Goal: Information Seeking & Learning: Find specific fact

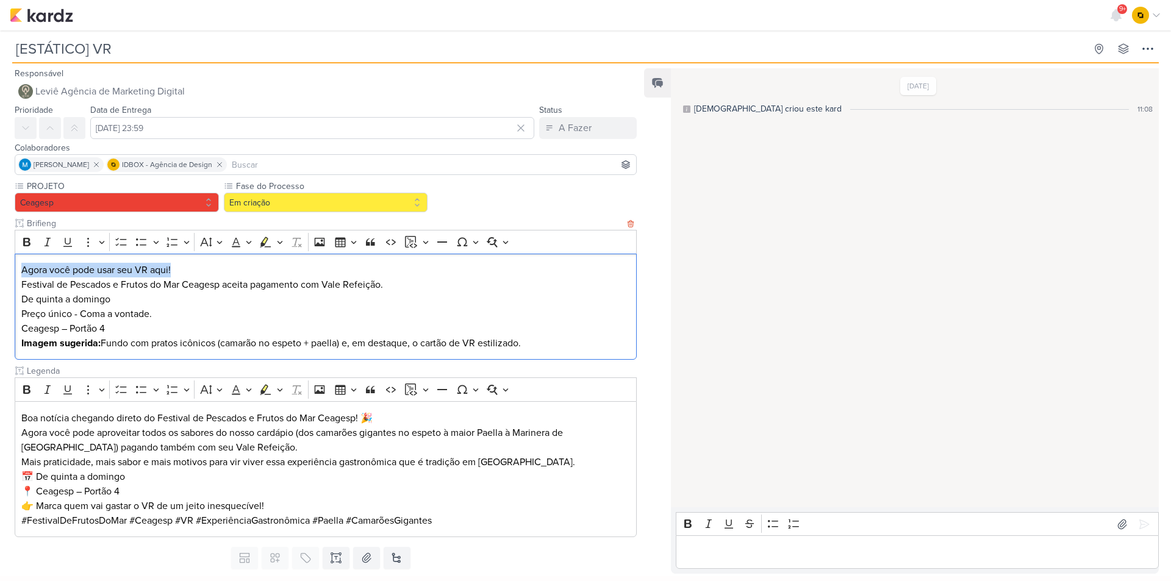
drag, startPoint x: 188, startPoint y: 267, endPoint x: 14, endPoint y: 268, distance: 173.8
click at [14, 268] on div "PROJETO [GEOGRAPHIC_DATA] Fase do Processo" at bounding box center [320, 361] width 641 height 362
copy p "Agora você pode usar seu VR aqui!"
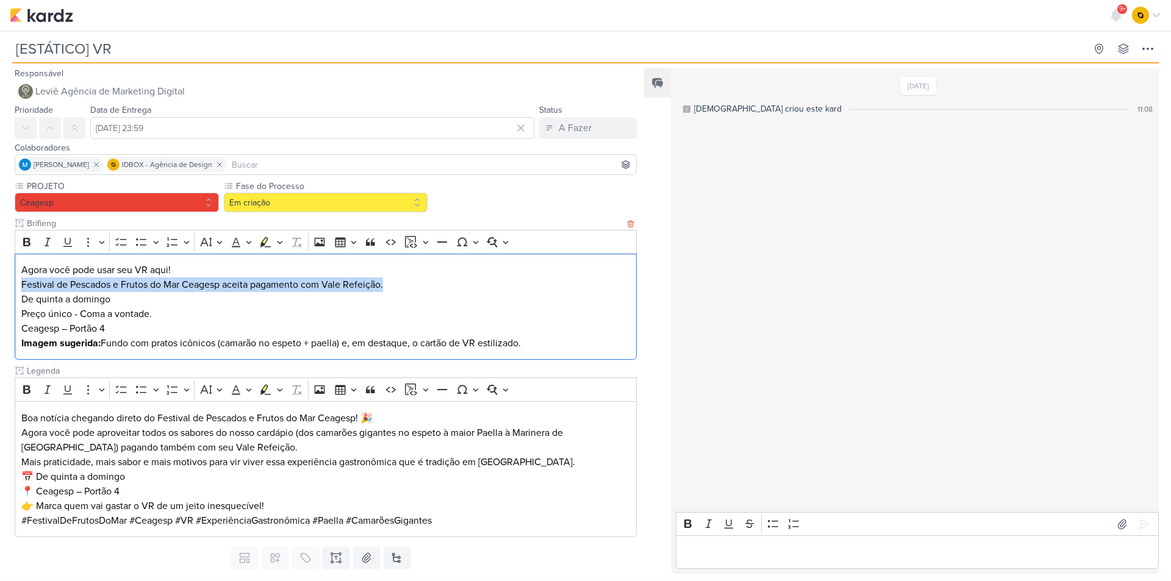
drag, startPoint x: 23, startPoint y: 286, endPoint x: 388, endPoint y: 280, distance: 365.3
click at [388, 280] on p "Festival de Pescados e Frutos do Mar Ceagesp aceita pagamento com Vale Refeição." at bounding box center [325, 284] width 609 height 15
copy p "Festival de Pescados e Frutos do Mar Ceagesp aceita pagamento com Vale Refeição."
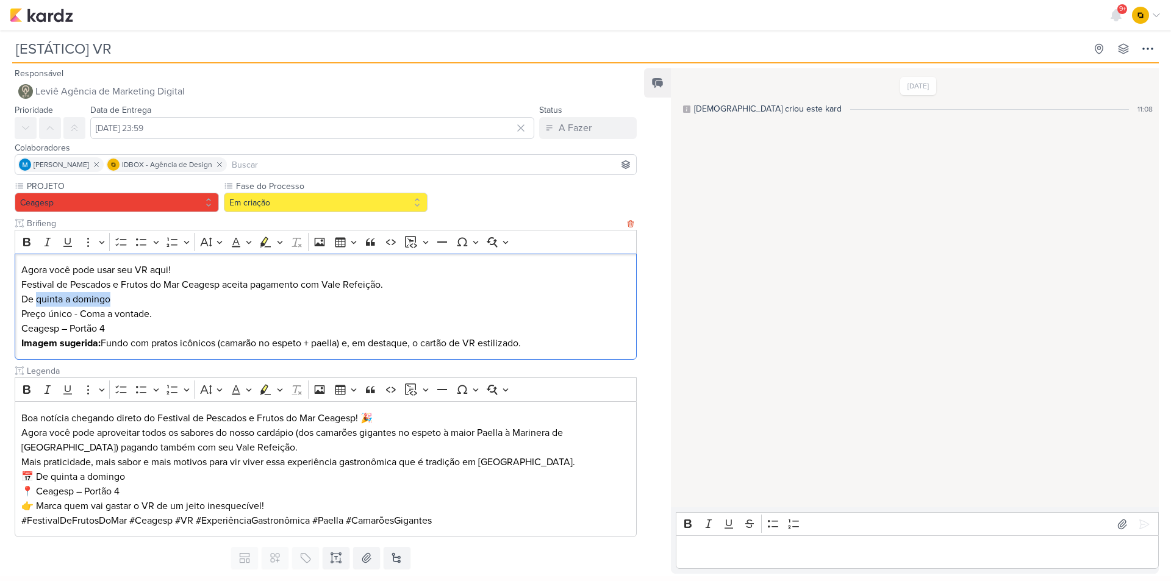
drag, startPoint x: 126, startPoint y: 296, endPoint x: 35, endPoint y: 295, distance: 91.5
click at [35, 294] on p "De quinta a domingo" at bounding box center [325, 299] width 609 height 15
copy div "De quinta a domingo Preço único - Coma a vontade."
drag, startPoint x: 158, startPoint y: 317, endPoint x: 18, endPoint y: 304, distance: 140.8
click at [18, 304] on div "Agora você pode usar seu VR aqui! Festival de Pescados e Frutos do Mar Ceagesp …" at bounding box center [326, 307] width 622 height 107
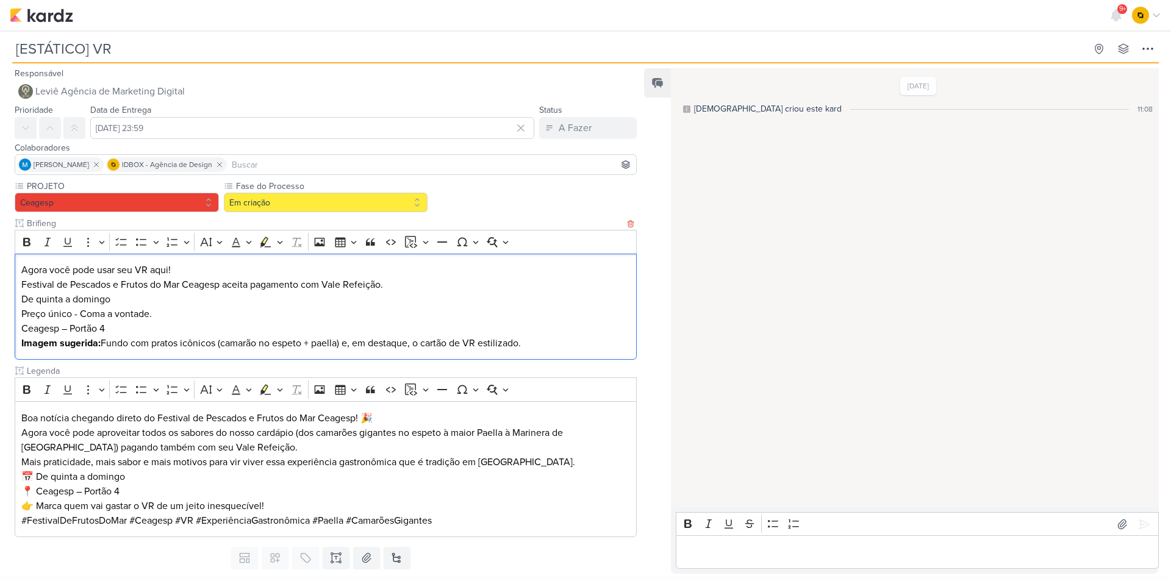
click at [123, 330] on p "Preço único - Coma a vontade. [GEOGRAPHIC_DATA] – [GEOGRAPHIC_DATA] 4" at bounding box center [325, 321] width 609 height 29
copy p "Ceagesp – Portão 4"
drag, startPoint x: 121, startPoint y: 333, endPoint x: 23, endPoint y: 332, distance: 98.2
click at [23, 332] on p "Preço único - Coma a vontade. [GEOGRAPHIC_DATA] – [GEOGRAPHIC_DATA] 4" at bounding box center [325, 321] width 609 height 29
click at [1116, 519] on icon at bounding box center [1122, 524] width 12 height 12
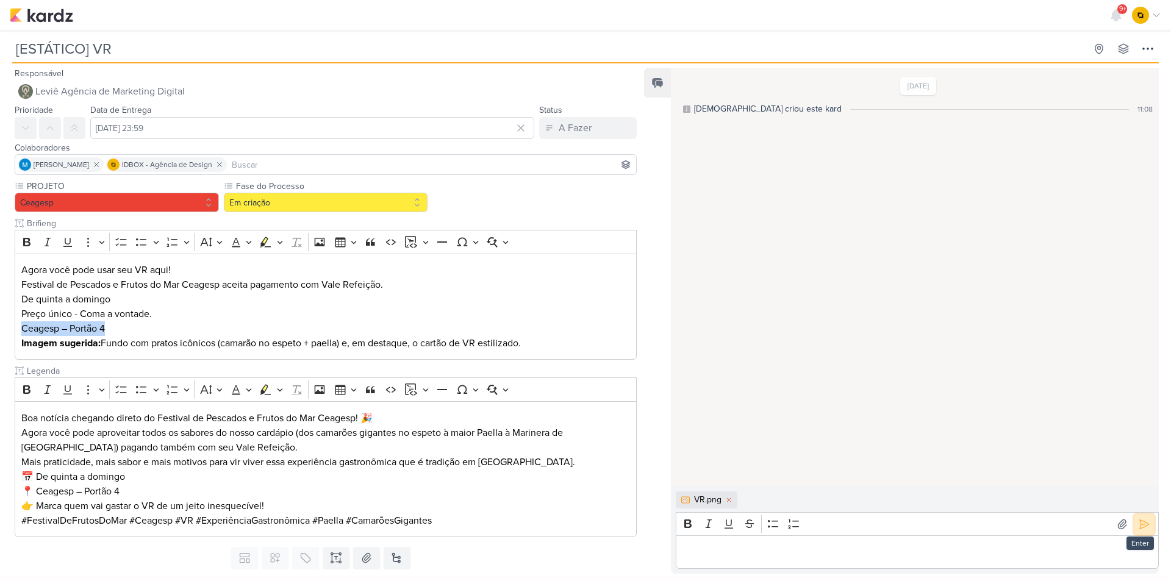
click at [1138, 523] on icon at bounding box center [1144, 524] width 12 height 12
